Goal: Find contact information: Find contact information

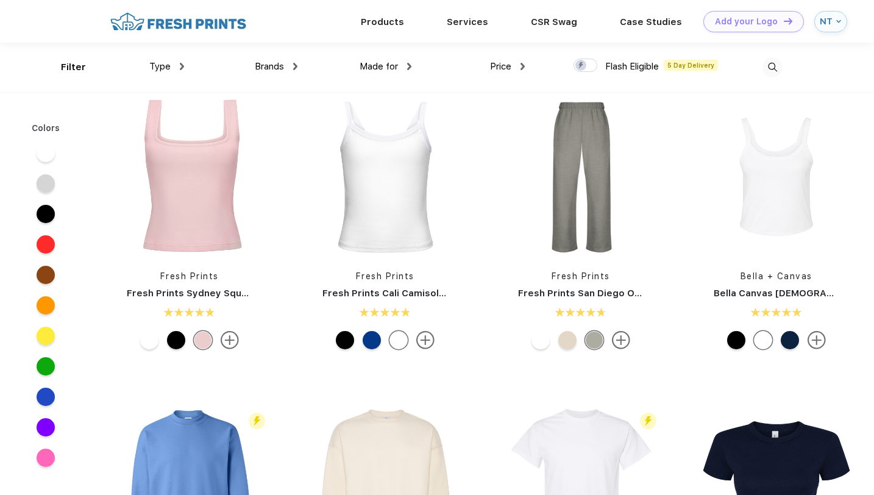
scroll to position [241, 0]
click at [582, 290] on link "Fresh Prints San Diego Open Heavyweight Sweatpants" at bounding box center [646, 293] width 256 height 11
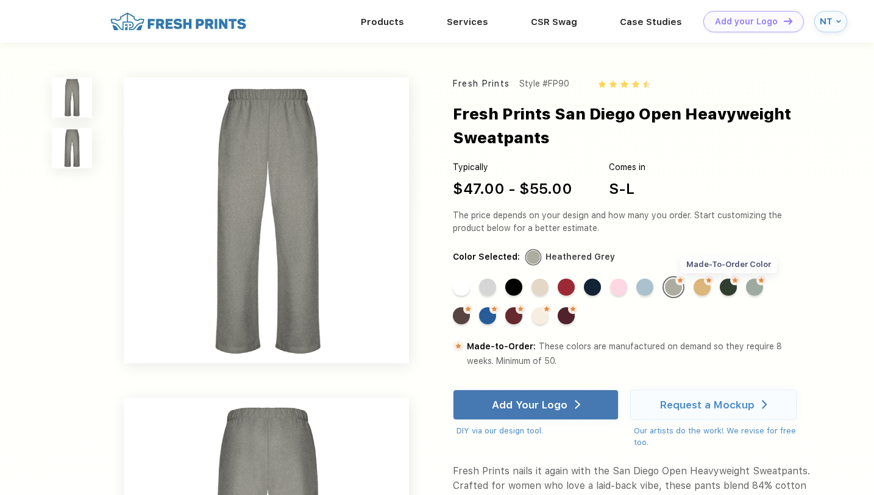
click at [731, 294] on div "Made-to-Order Color" at bounding box center [728, 286] width 17 height 17
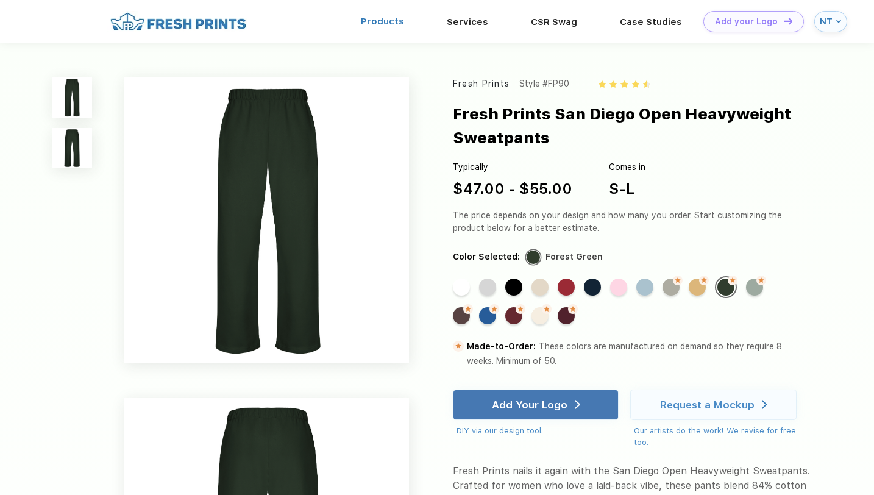
click at [378, 24] on link "Products" at bounding box center [382, 21] width 43 height 11
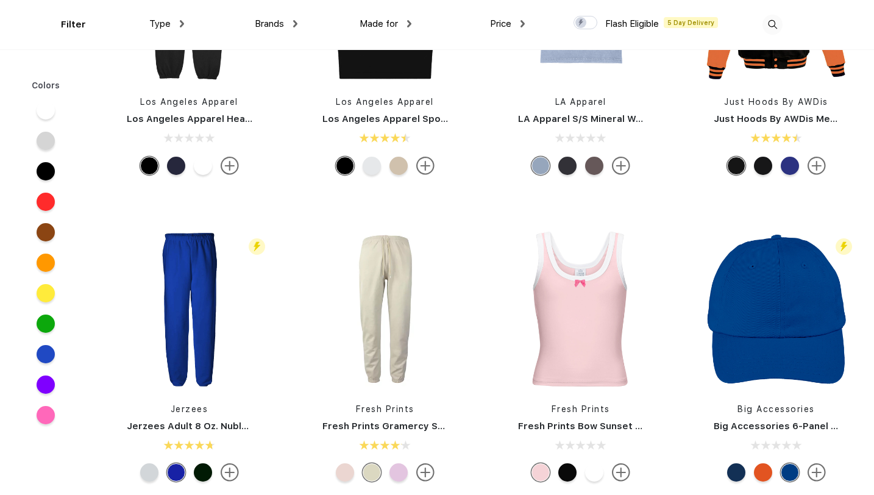
scroll to position [8444, 0]
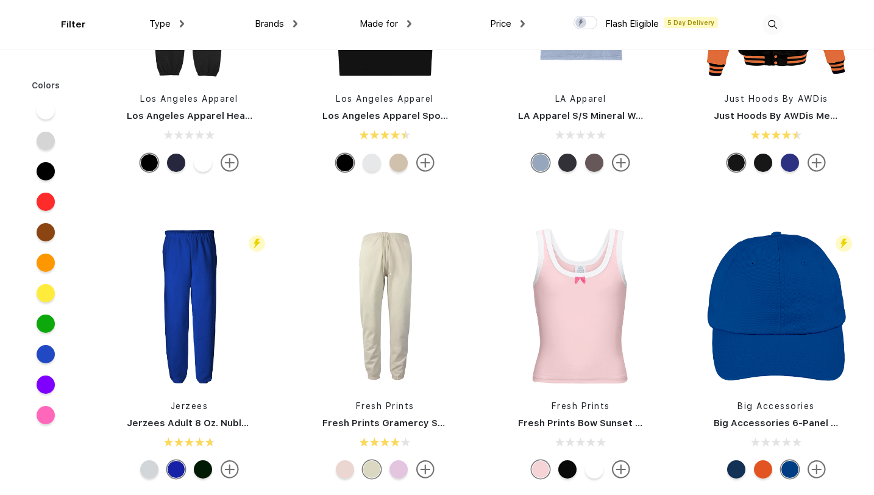
click at [767, 162] on div at bounding box center [763, 163] width 18 height 18
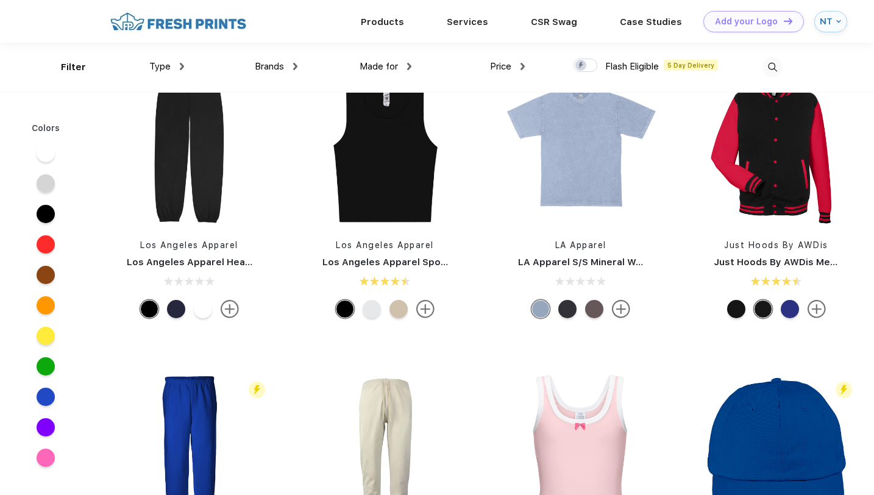
scroll to position [8254, 0]
click at [814, 309] on img at bounding box center [816, 309] width 18 height 18
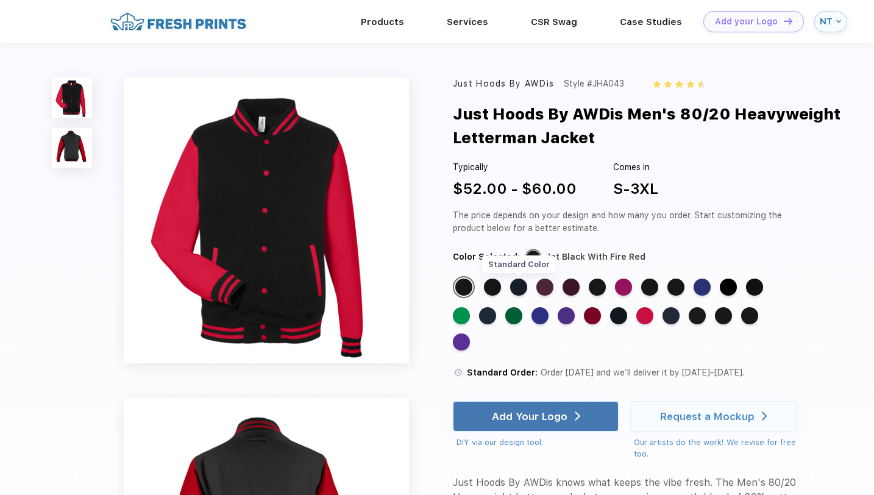
click at [519, 287] on div "Standard Color" at bounding box center [518, 286] width 17 height 17
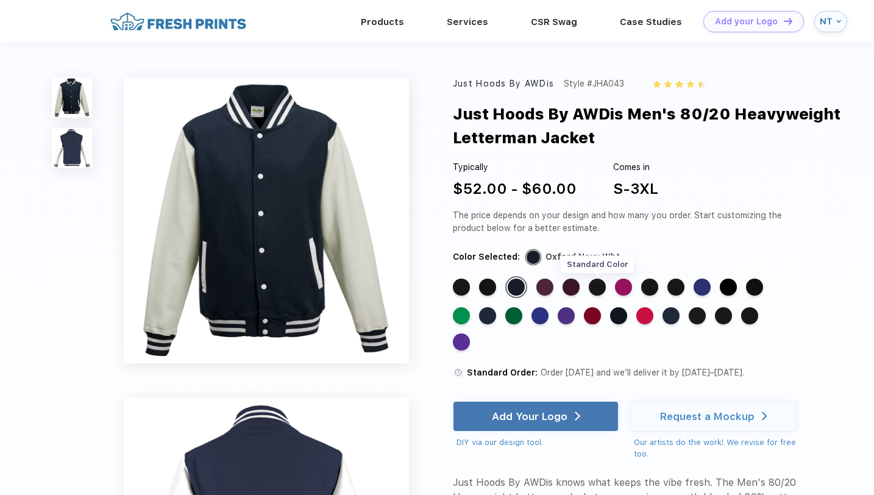
click at [603, 283] on div "Standard Color" at bounding box center [597, 286] width 17 height 17
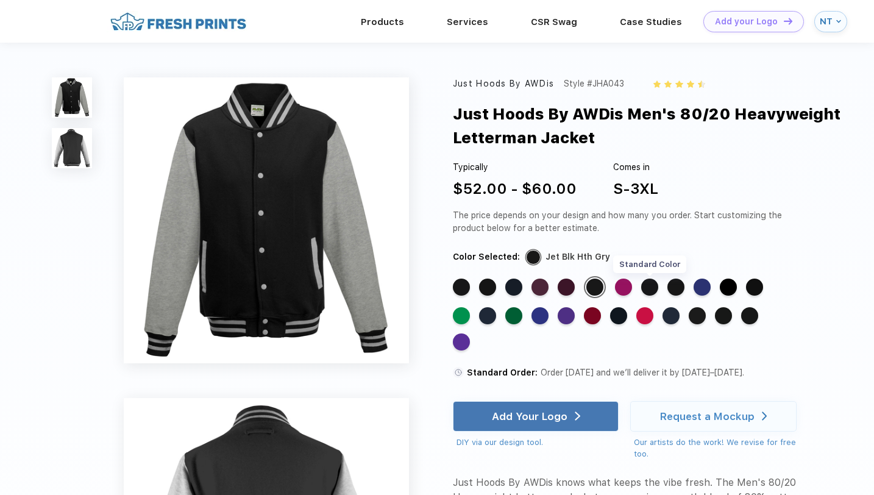
click at [653, 286] on div "Standard Color" at bounding box center [649, 286] width 17 height 17
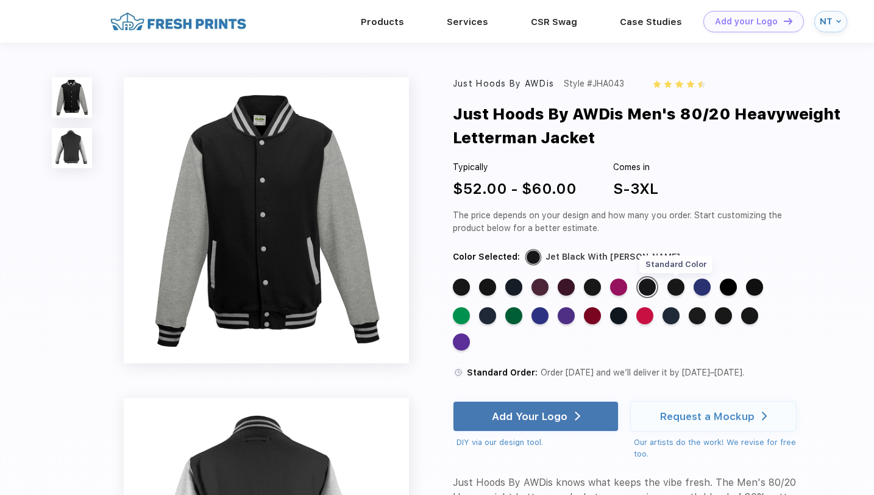
click at [674, 288] on div "Standard Color" at bounding box center [675, 286] width 17 height 17
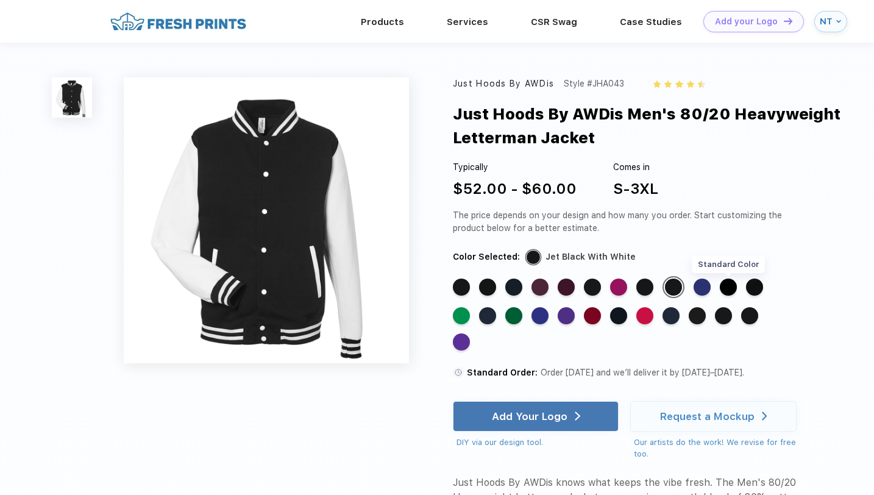
click at [731, 286] on div "Standard Color" at bounding box center [728, 286] width 17 height 17
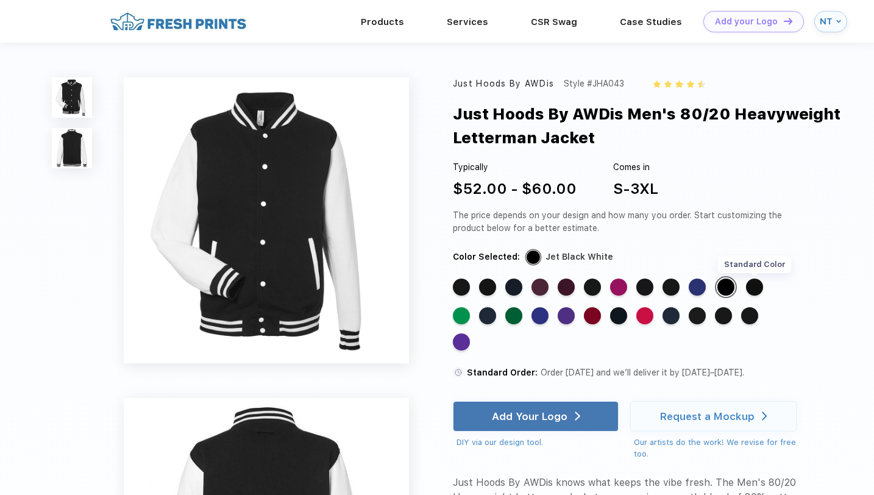
click at [754, 287] on div "Standard Color" at bounding box center [754, 286] width 17 height 17
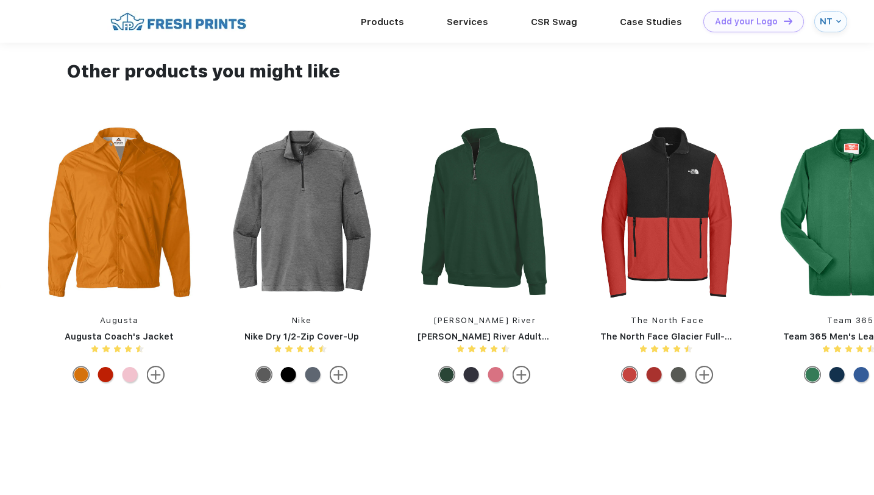
scroll to position [1208, 0]
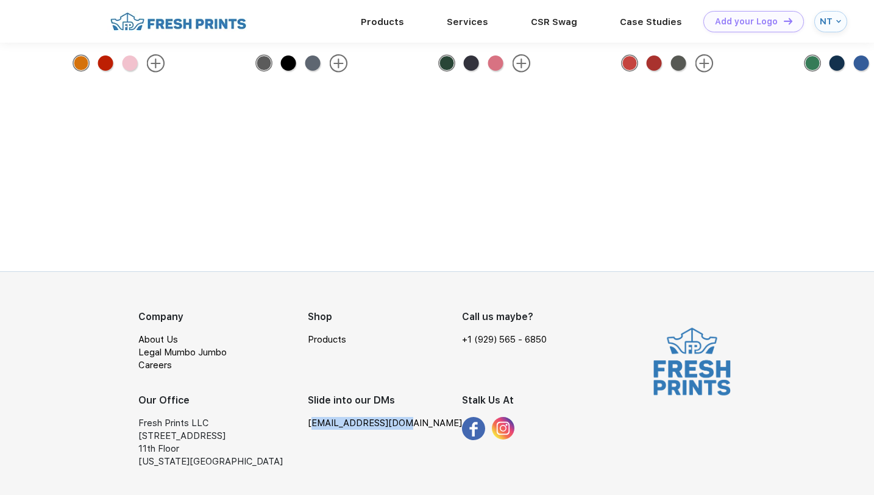
drag, startPoint x: 389, startPoint y: 424, endPoint x: 302, endPoint y: 424, distance: 87.7
click at [308, 424] on div "[EMAIL_ADDRESS][DOMAIN_NAME]" at bounding box center [385, 423] width 154 height 13
copy link "[EMAIL_ADDRESS][DOMAIN_NAME]"
